Goal: Information Seeking & Learning: Learn about a topic

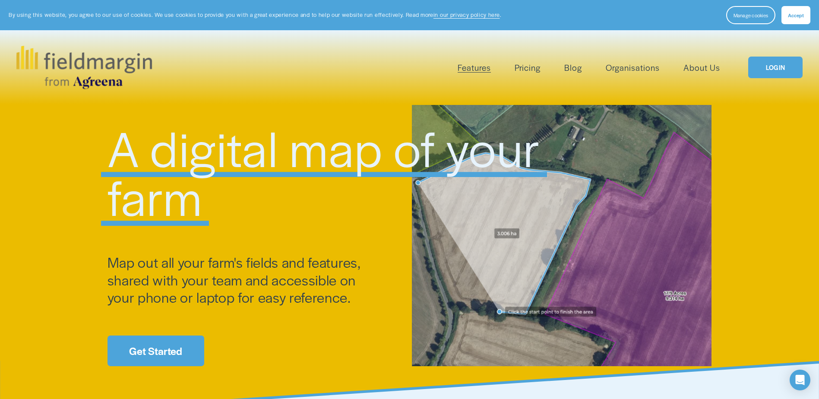
click at [525, 68] on link "Pricing" at bounding box center [528, 67] width 26 height 14
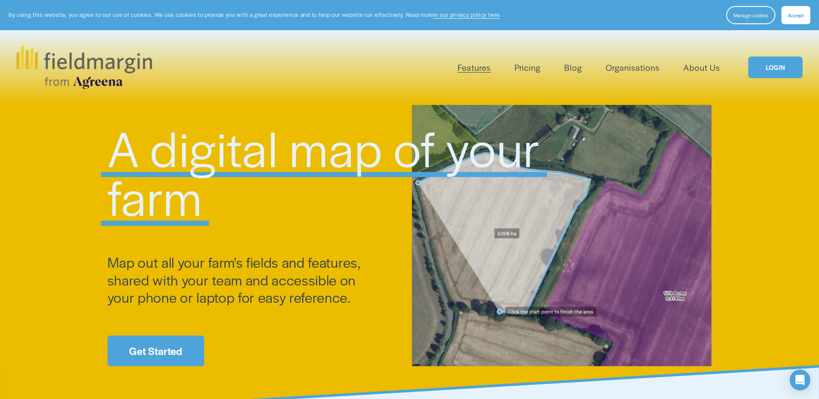
click at [531, 69] on link "Pricing" at bounding box center [528, 67] width 26 height 14
